Goal: Find specific page/section: Find specific page/section

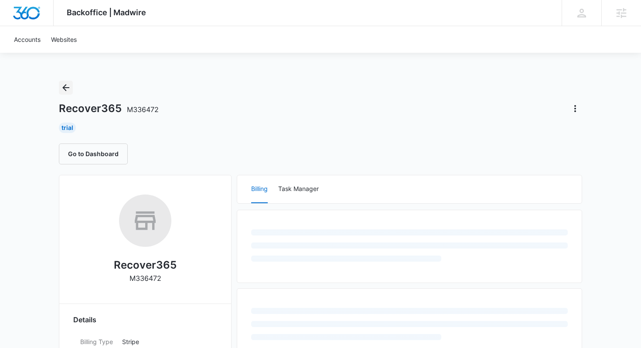
click at [65, 89] on icon "Back" at bounding box center [66, 87] width 10 height 10
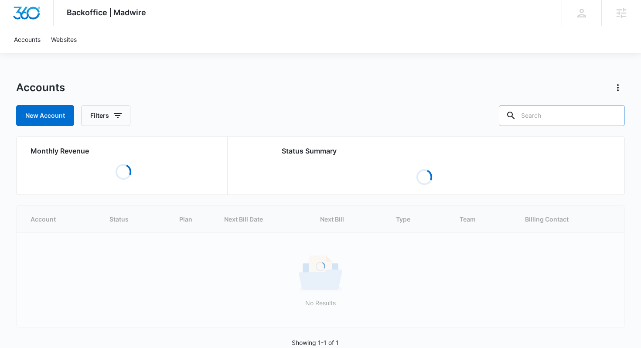
click at [564, 117] on input "text" at bounding box center [562, 115] width 126 height 21
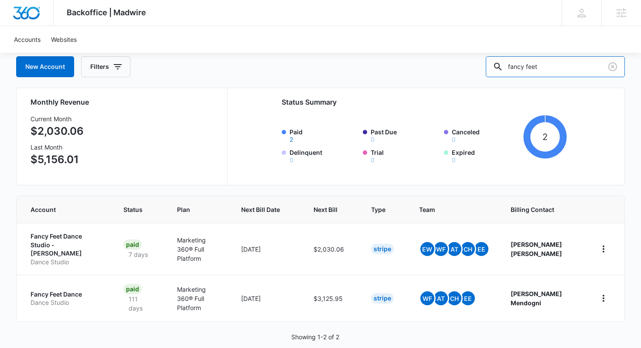
scroll to position [55, 0]
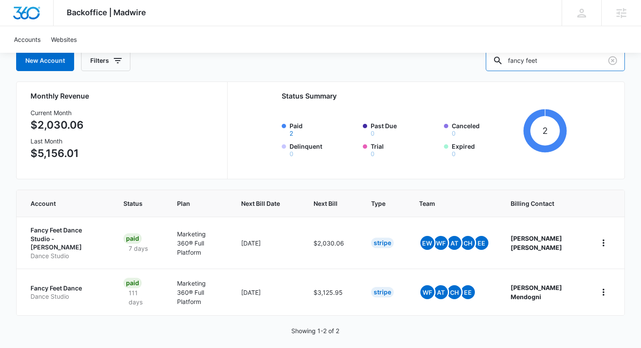
drag, startPoint x: 566, startPoint y: 60, endPoint x: 488, endPoint y: 60, distance: 77.6
click at [488, 60] on div "New Account Filters fancy feet" at bounding box center [320, 60] width 609 height 21
type input "k2"
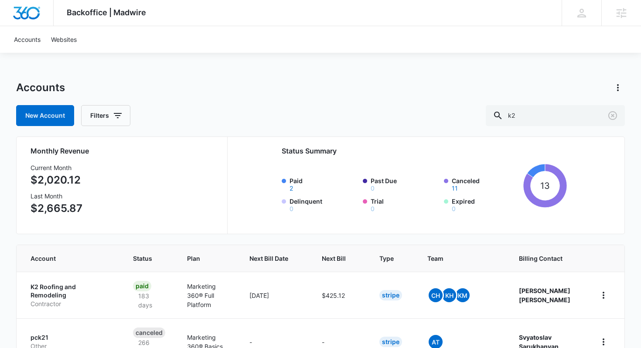
click at [296, 183] on label "Paid 2" at bounding box center [324, 183] width 68 height 15
click at [293, 185] on button "2" at bounding box center [291, 188] width 3 height 6
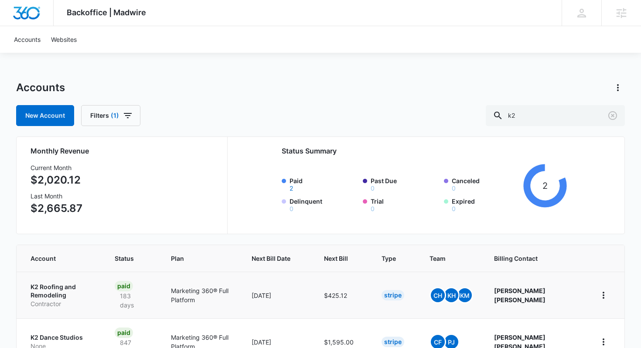
scroll to position [55, 0]
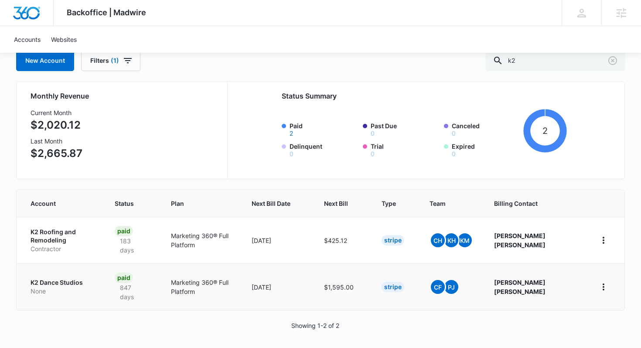
click at [70, 278] on p "K2 Dance Studios" at bounding box center [62, 282] width 63 height 9
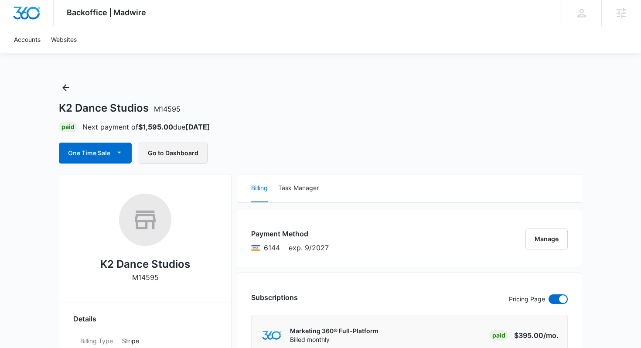
click at [173, 155] on button "Go to Dashboard" at bounding box center [173, 153] width 69 height 21
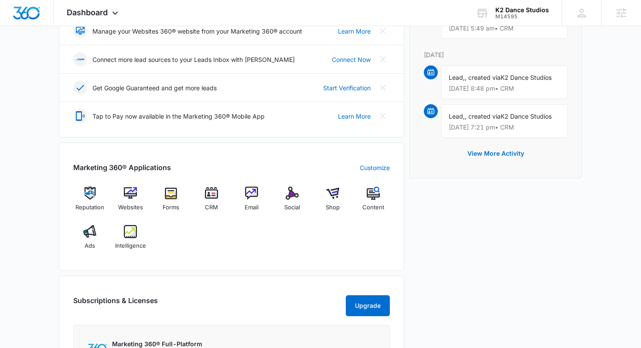
scroll to position [272, 0]
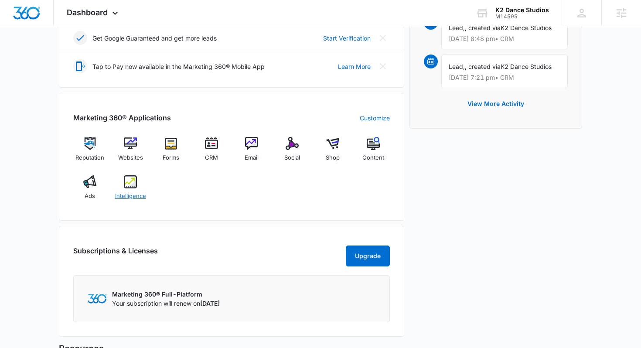
click at [133, 195] on span "Intelligence" at bounding box center [130, 196] width 31 height 9
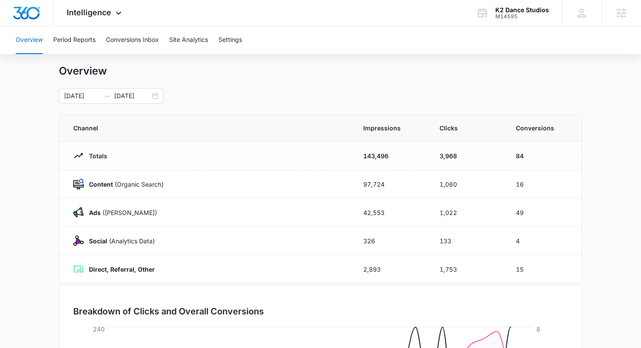
scroll to position [20, 0]
